Goal: Find specific page/section: Find specific page/section

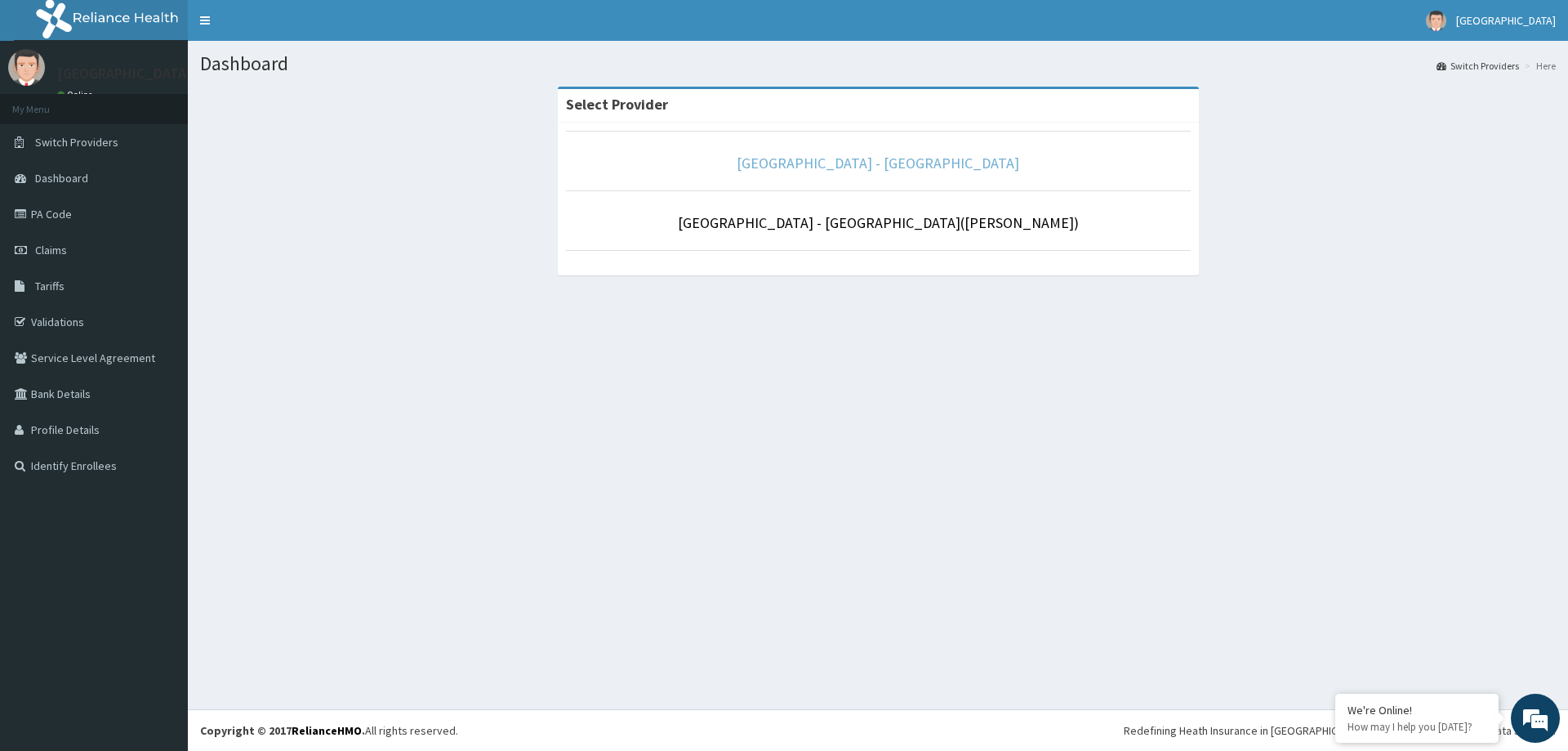
click at [932, 167] on link "[GEOGRAPHIC_DATA] - [GEOGRAPHIC_DATA]" at bounding box center [878, 163] width 282 height 19
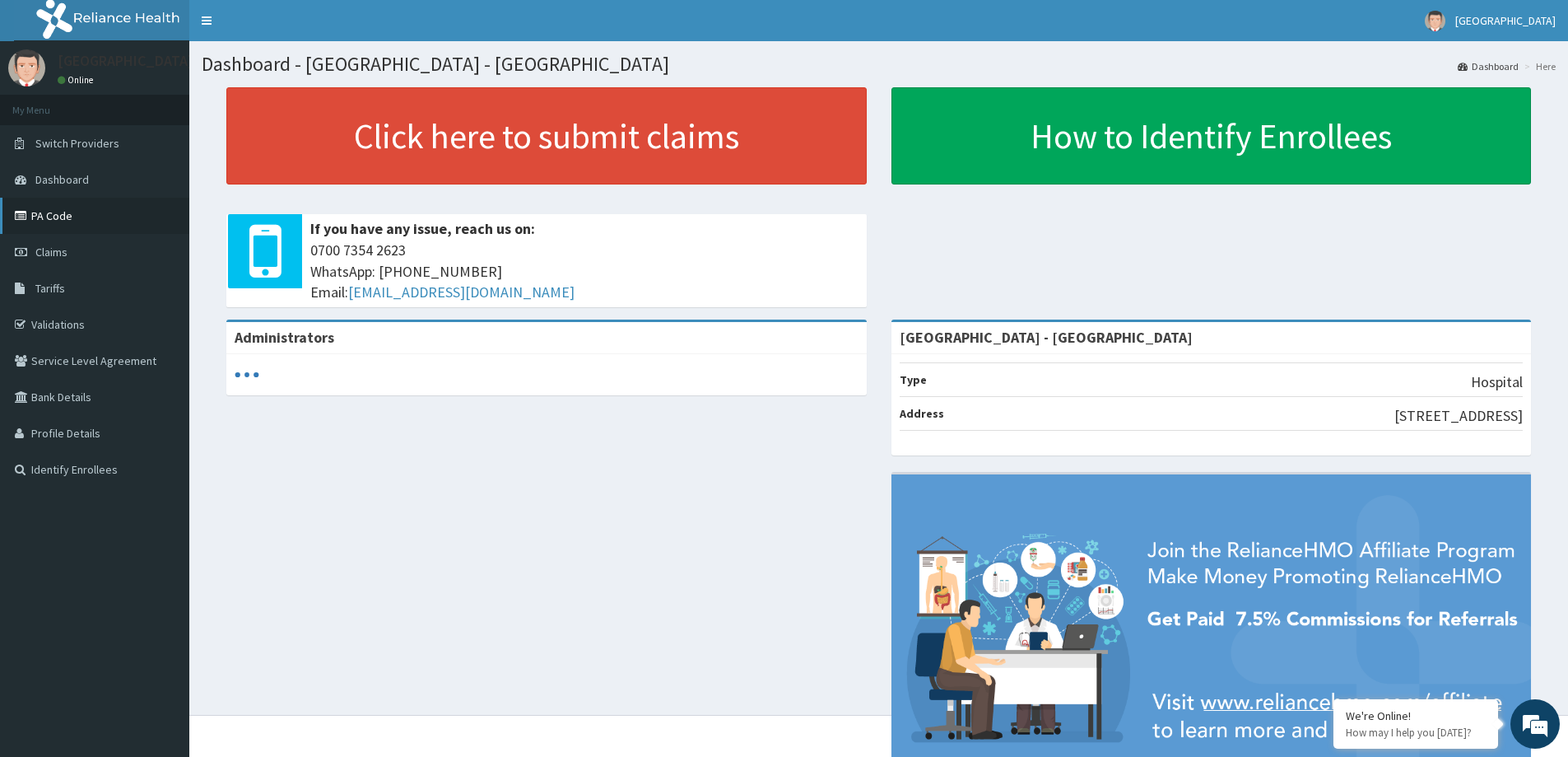
click at [56, 210] on link "PA Code" at bounding box center [95, 216] width 190 height 36
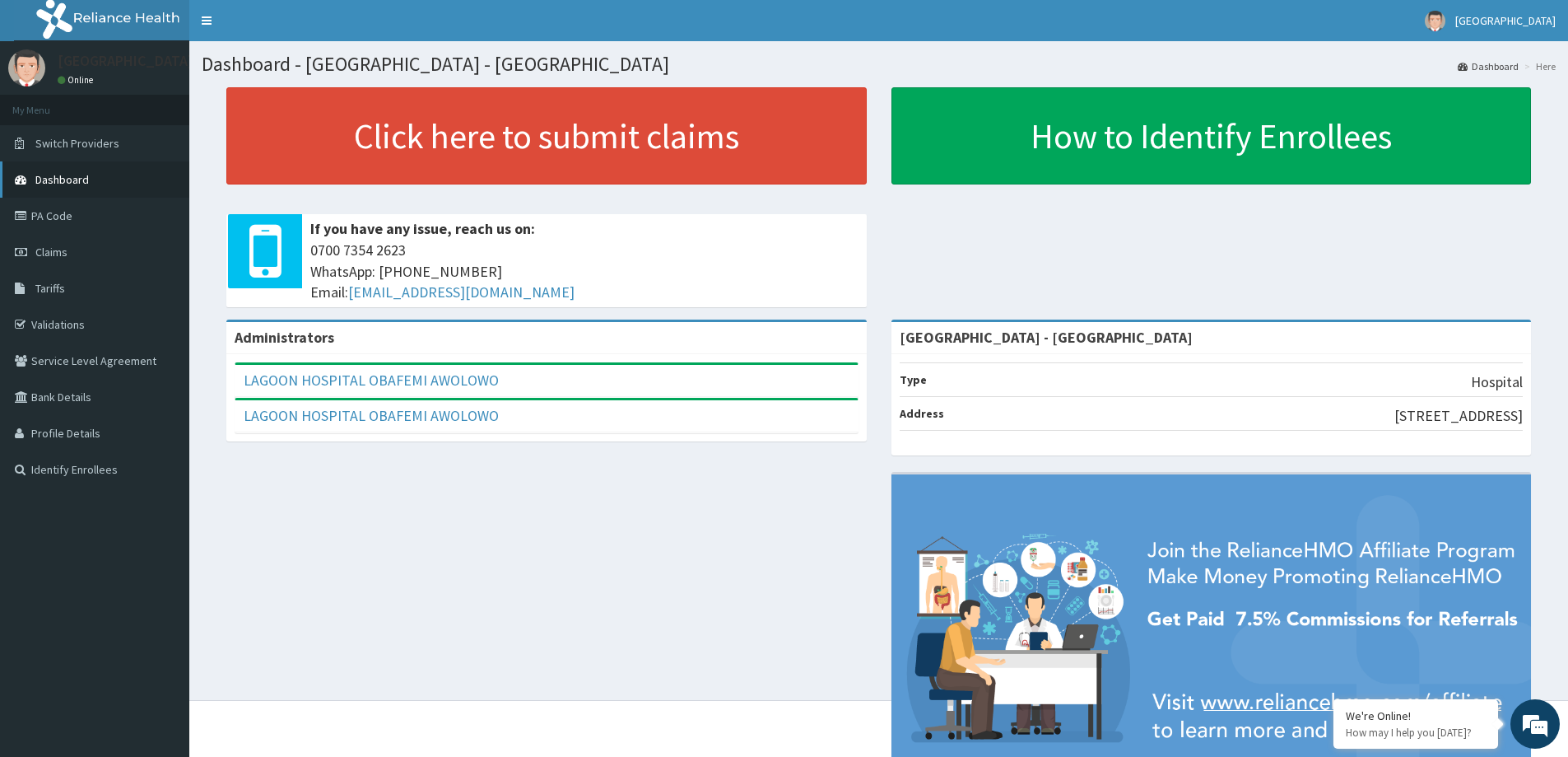
click at [93, 185] on link "Dashboard" at bounding box center [95, 180] width 190 height 36
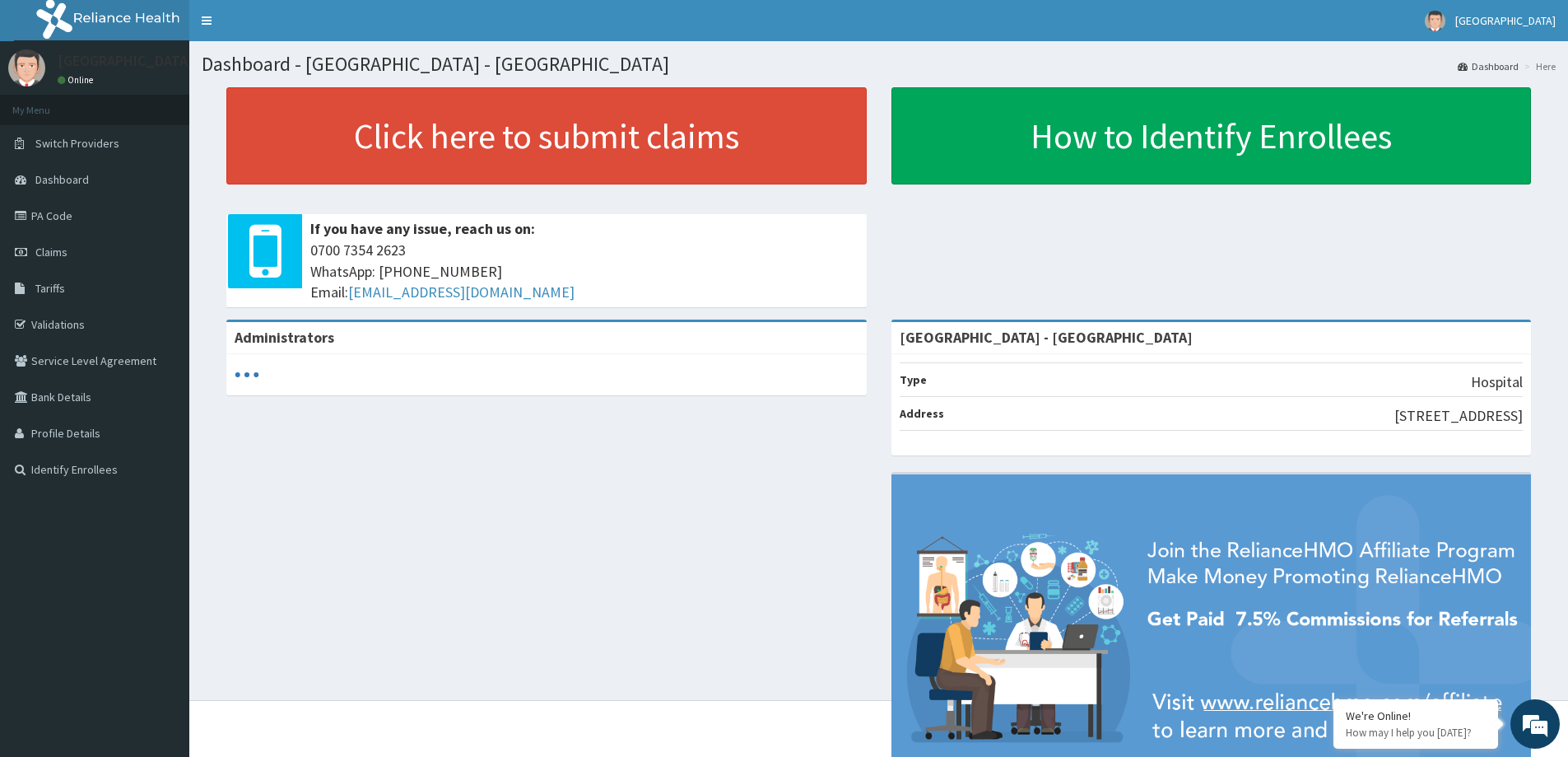
click at [72, 181] on span "Dashboard" at bounding box center [62, 180] width 54 height 15
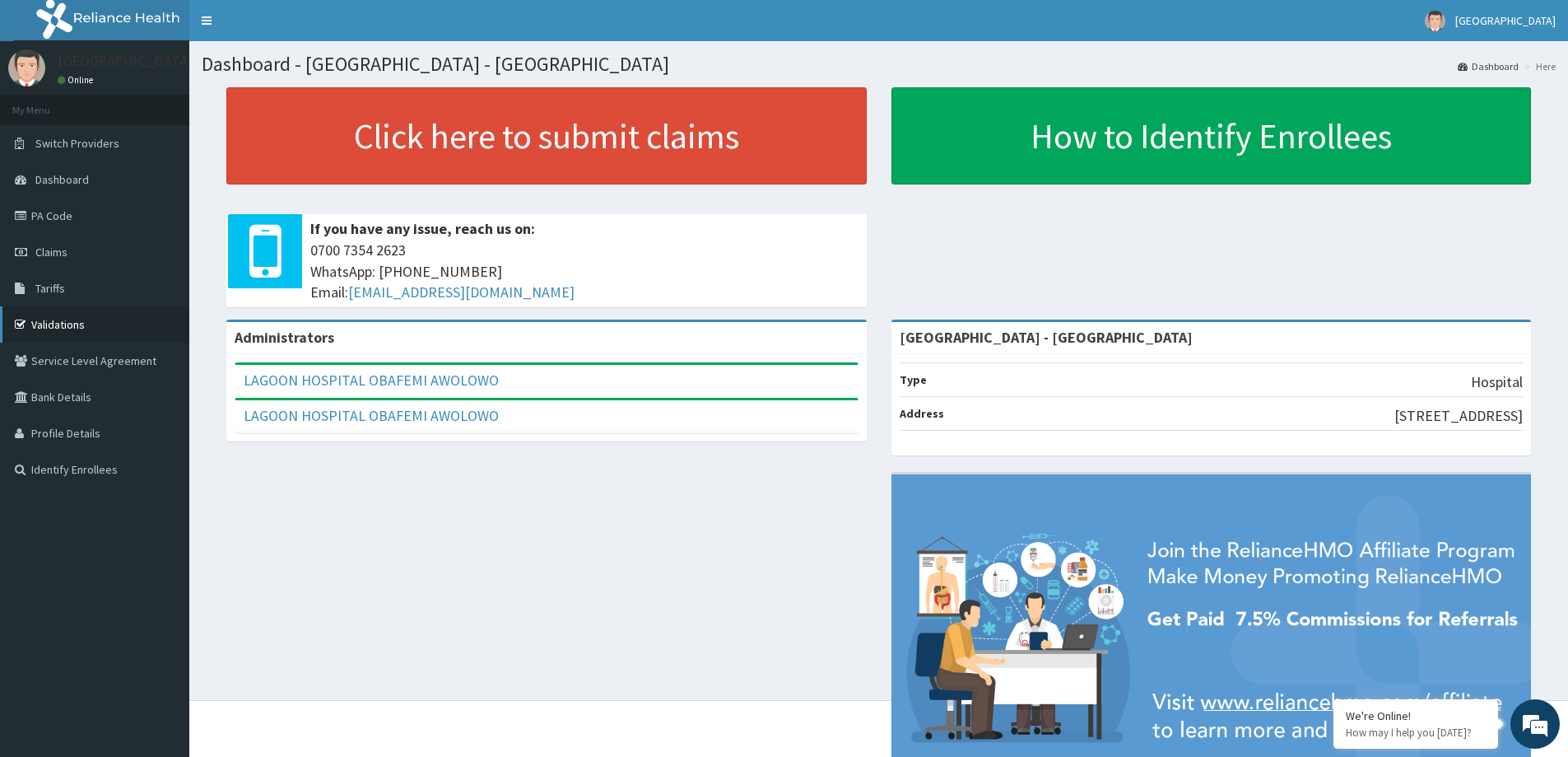
click at [56, 319] on link "Validations" at bounding box center [95, 324] width 190 height 36
